Goal: Book appointment/travel/reservation

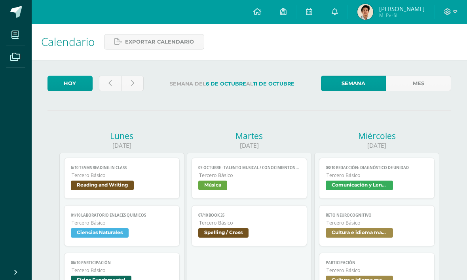
scroll to position [161, 0]
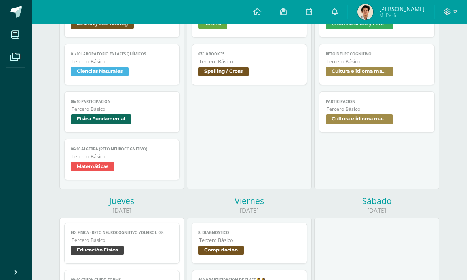
click at [448, 11] on icon at bounding box center [447, 11] width 7 height 7
click at [447, 15] on span at bounding box center [450, 12] width 13 height 9
click at [444, 19] on div at bounding box center [451, 12] width 32 height 24
click at [445, 15] on span at bounding box center [450, 12] width 13 height 9
click at [454, 11] on icon at bounding box center [455, 11] width 4 height 3
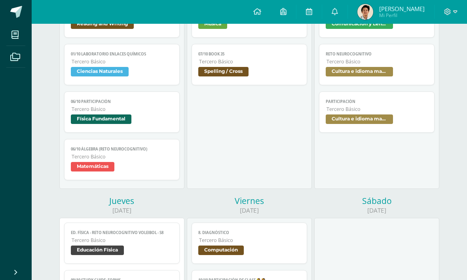
click at [450, 11] on icon at bounding box center [447, 11] width 7 height 7
click at [431, 59] on link "Cerrar sesión" at bounding box center [426, 54] width 63 height 11
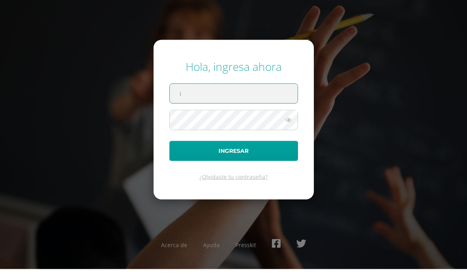
type input "[PERSON_NAME][EMAIL_ADDRESS][DOMAIN_NAME]"
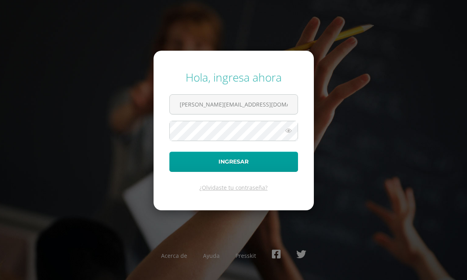
click at [244, 166] on button "Ingresar" at bounding box center [233, 162] width 129 height 20
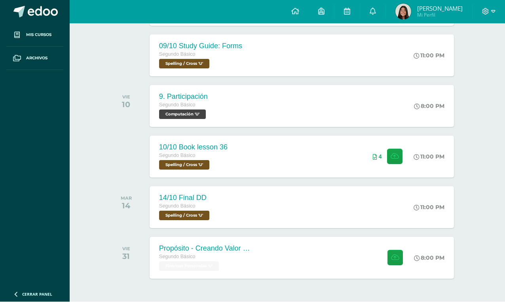
scroll to position [172, 0]
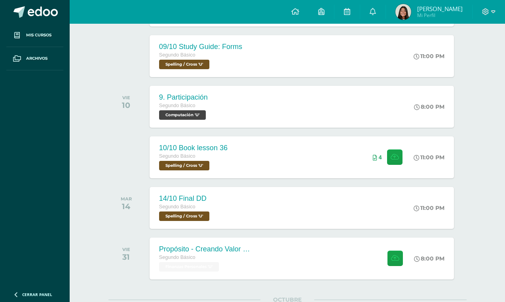
click at [343, 163] on div "10/10 Book lesson 36 Segundo Básico Spelling / Cross 'U' 11:00 PM 4 10/10 Book …" at bounding box center [302, 158] width 304 height 42
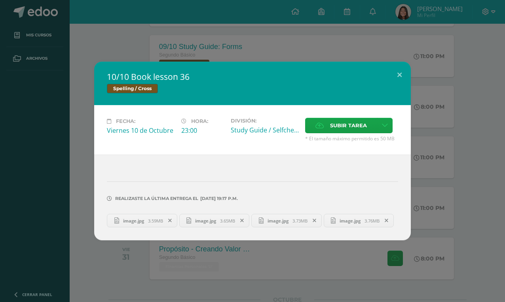
click at [395, 85] on button at bounding box center [399, 75] width 23 height 27
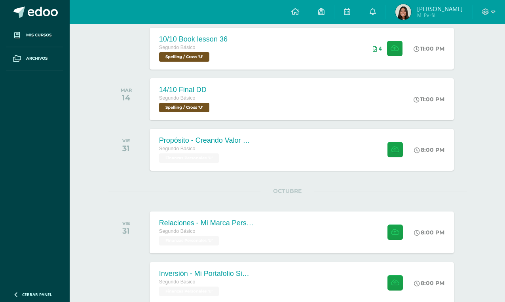
scroll to position [280, 0]
click at [436, 100] on div "11:00 PM" at bounding box center [429, 99] width 31 height 7
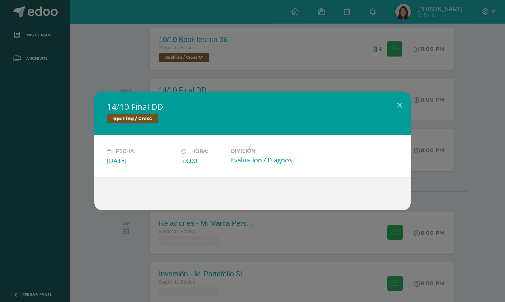
click at [398, 119] on button at bounding box center [399, 105] width 23 height 27
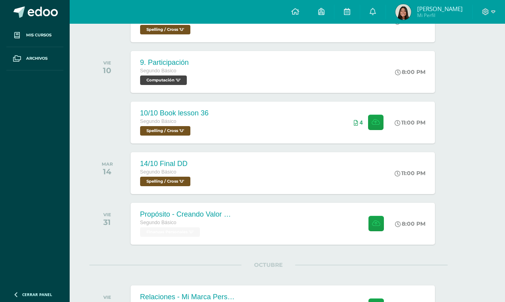
scroll to position [190, 19]
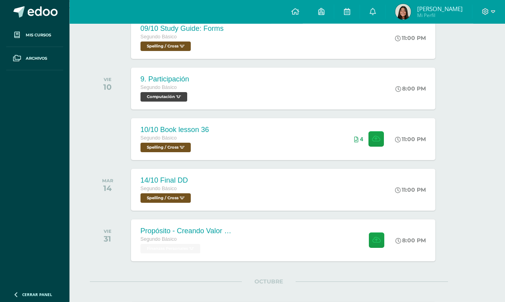
click at [349, 13] on icon at bounding box center [347, 11] width 6 height 7
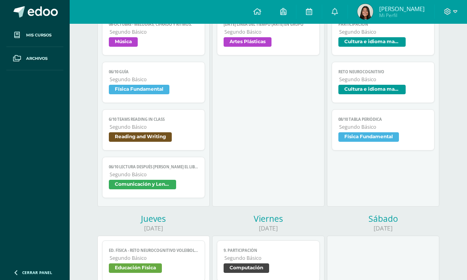
scroll to position [191, 0]
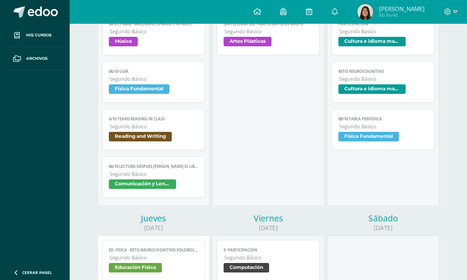
click at [296, 223] on div "Viernes" at bounding box center [268, 218] width 112 height 11
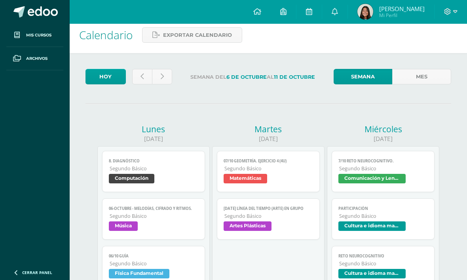
scroll to position [8, 0]
